Goal: Transaction & Acquisition: Purchase product/service

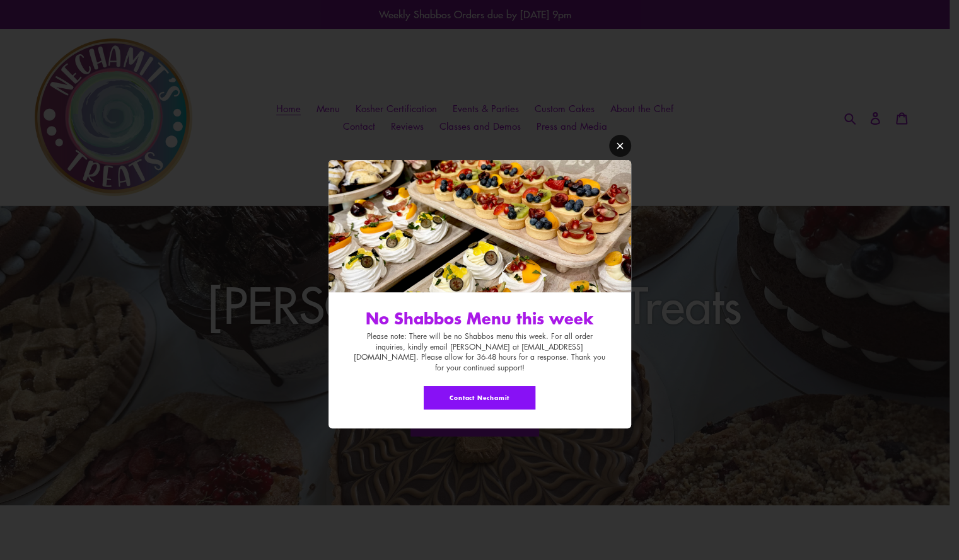
click at [618, 149] on icon "Modal window" at bounding box center [620, 146] width 6 height 6
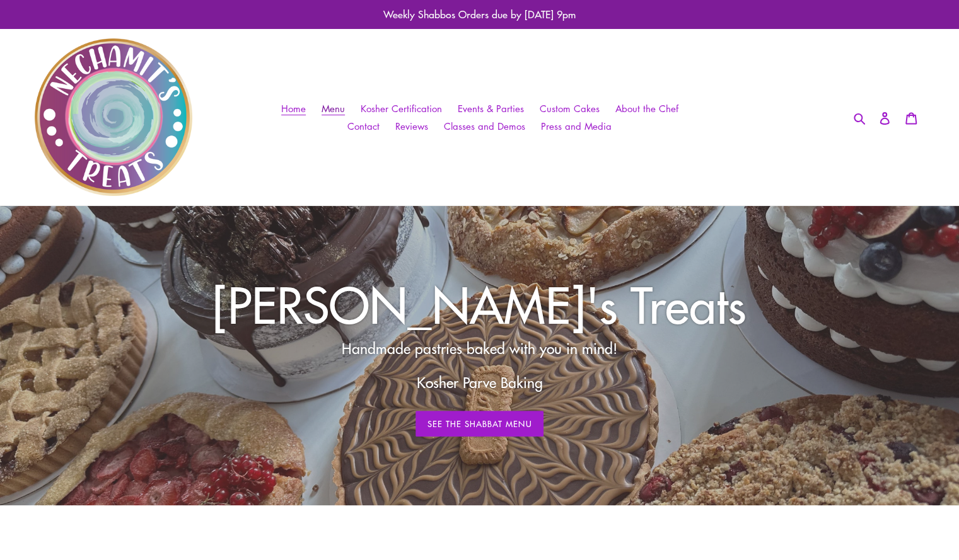
click at [334, 108] on span "Menu" at bounding box center [333, 108] width 23 height 13
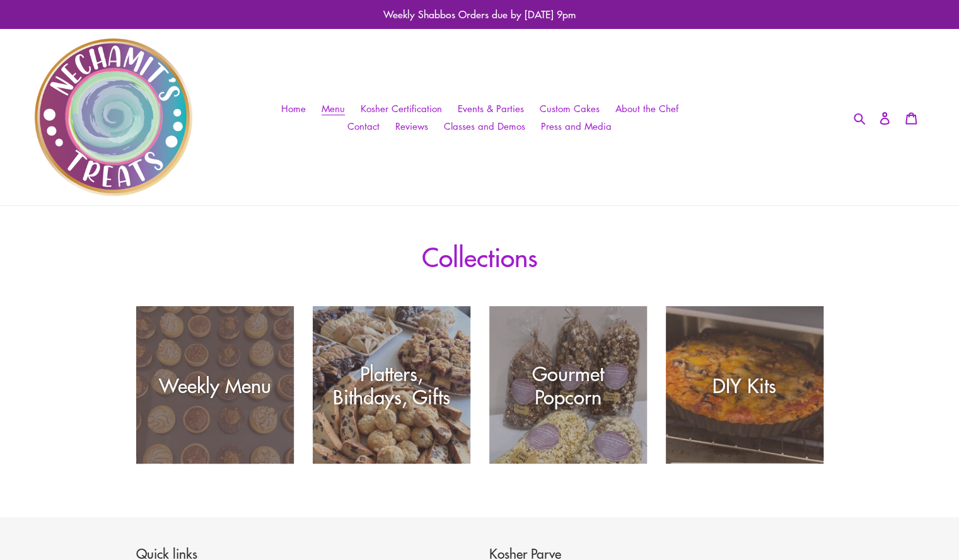
click at [241, 374] on div "Weekly Menu" at bounding box center [215, 385] width 158 height 23
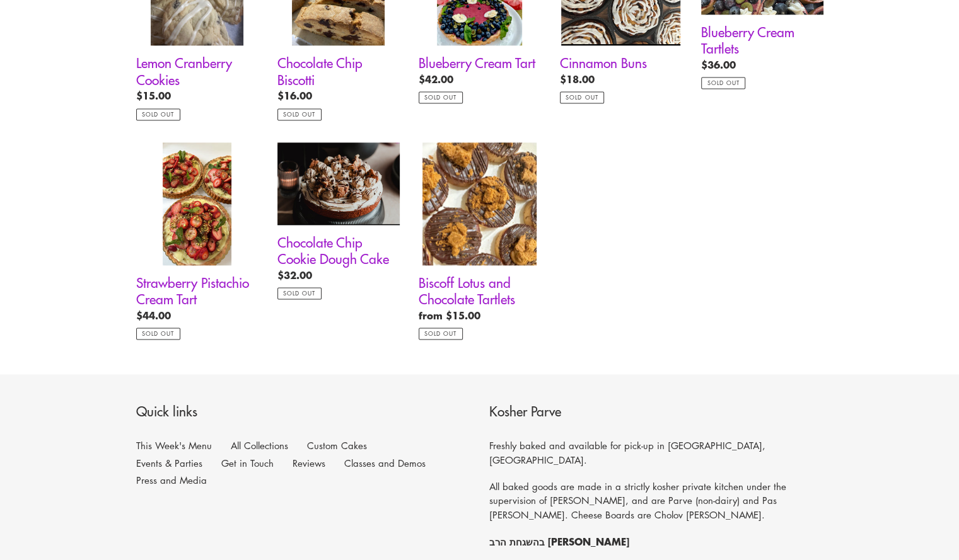
scroll to position [1070, 0]
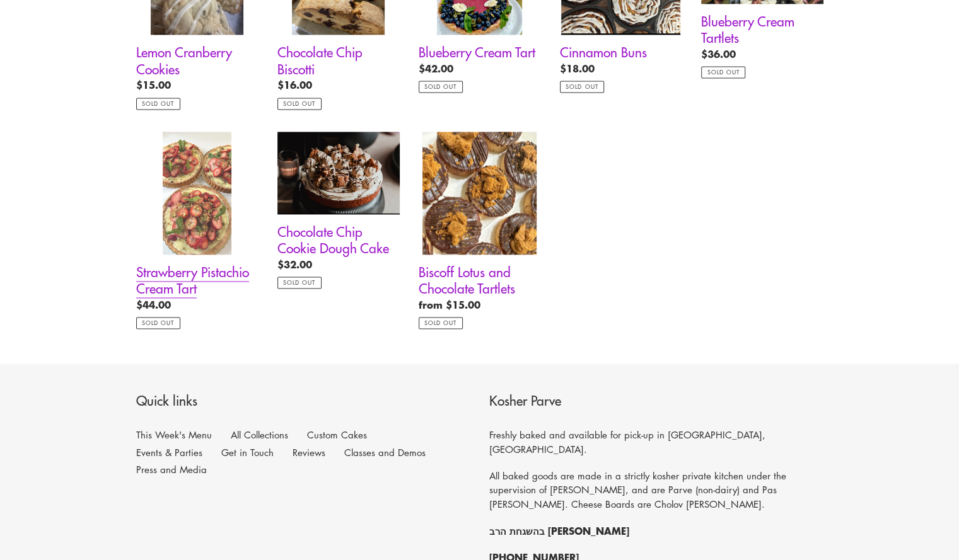
click at [205, 185] on link "Strawberry Pistachio Cream Tart" at bounding box center [197, 231] width 122 height 198
